Goal: Find specific page/section: Find specific page/section

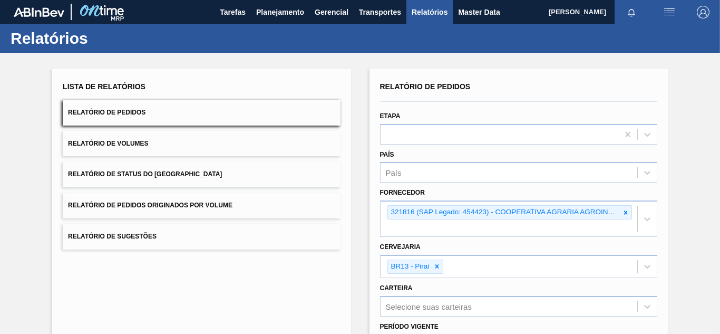
click at [109, 7] on img at bounding box center [101, 12] width 51 height 24
click at [110, 16] on img at bounding box center [101, 12] width 51 height 24
click at [34, 11] on img at bounding box center [39, 11] width 51 height 9
click at [241, 7] on span "Tarefas" at bounding box center [233, 12] width 26 height 13
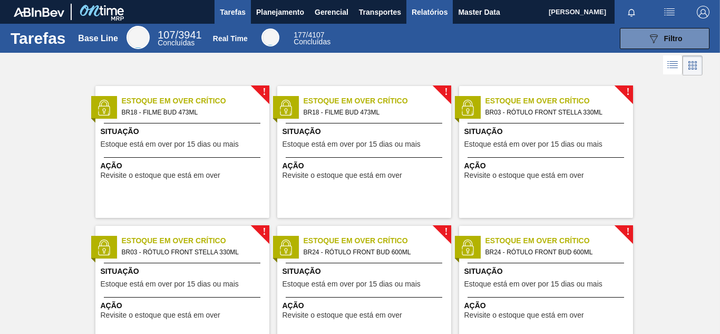
click at [435, 14] on span "Relatórios" at bounding box center [430, 12] width 36 height 13
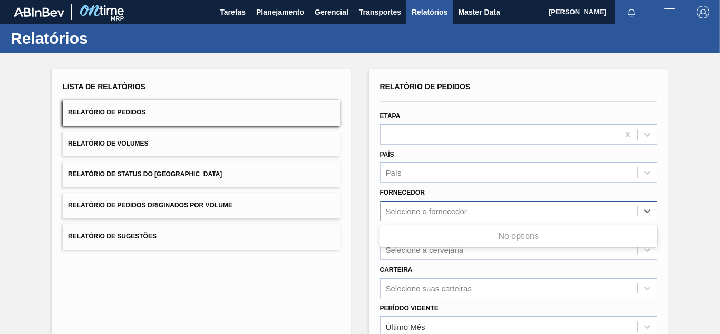
click at [409, 209] on div "Selecione o fornecedor" at bounding box center [426, 211] width 81 height 9
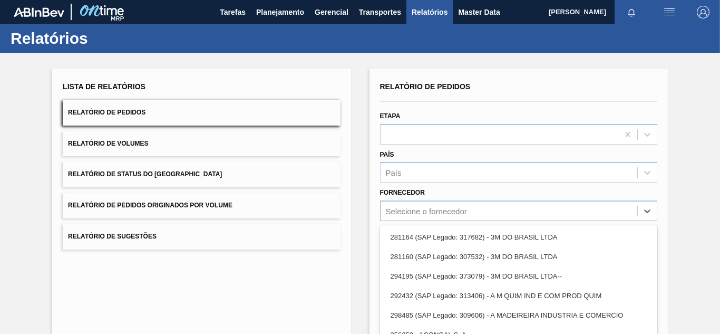
paste input "20479"
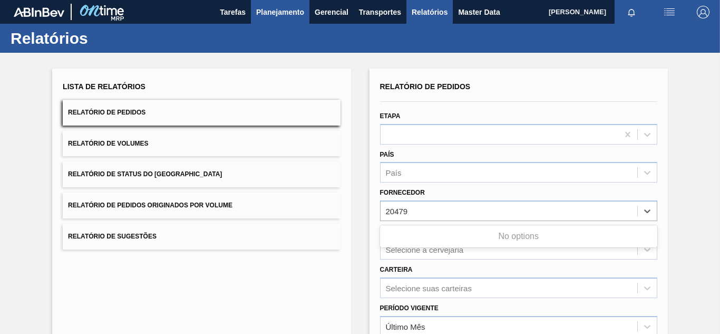
type input "20479"
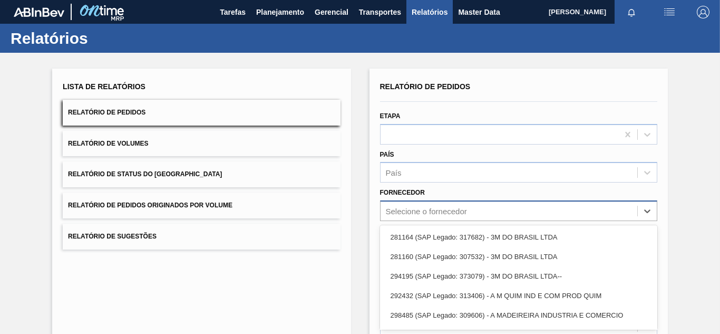
click at [420, 210] on div "option 281160 (SAP Legado: 307532) - 3M DO BRASIL LTDA focused, 2 of 101. 101 r…" at bounding box center [518, 210] width 277 height 21
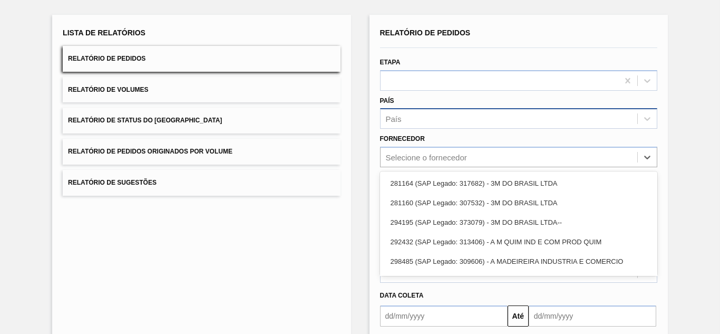
paste input "20479"
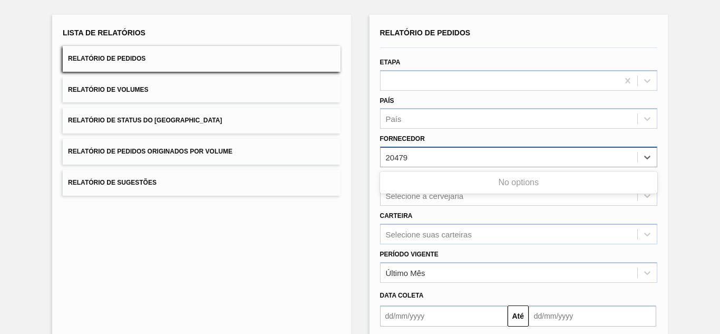
click at [394, 157] on input "20479" at bounding box center [398, 157] width 25 height 9
type input "20479"
paste input "22565"
type input "22565"
click at [421, 161] on div "Selecione o fornecedor" at bounding box center [426, 157] width 81 height 9
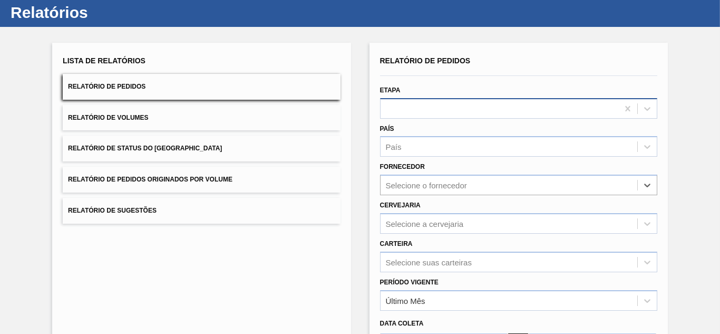
scroll to position [0, 0]
